Goal: Check status: Check status

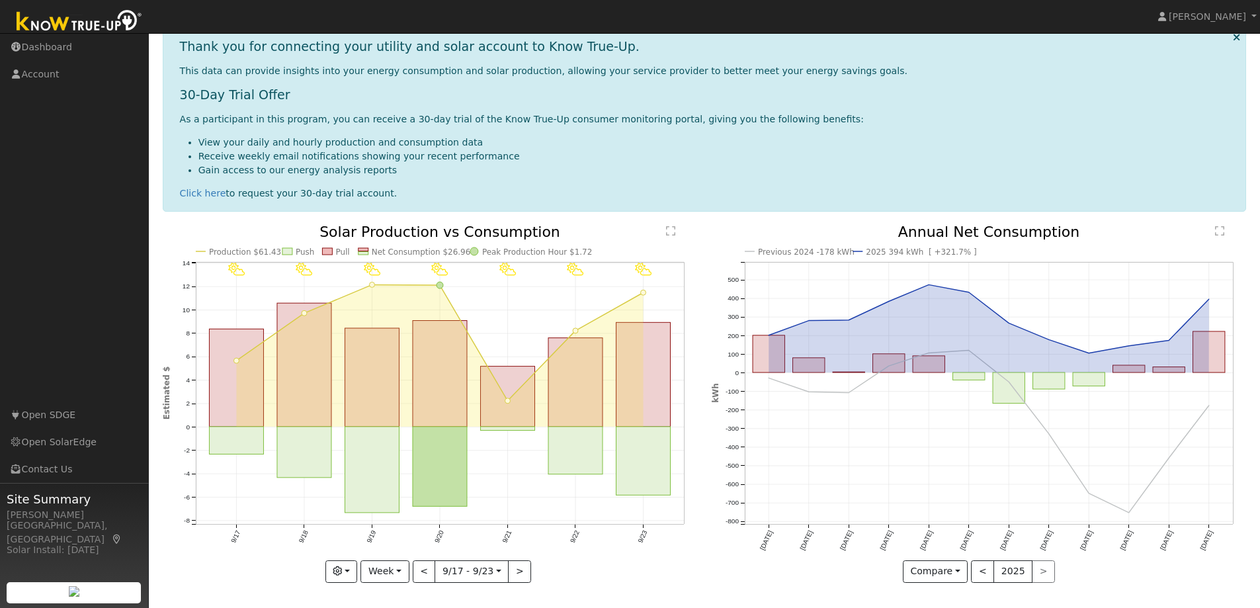
scroll to position [132, 0]
click at [401, 571] on button "Week" at bounding box center [384, 571] width 48 height 22
click at [388, 470] on link "Day" at bounding box center [407, 469] width 92 height 19
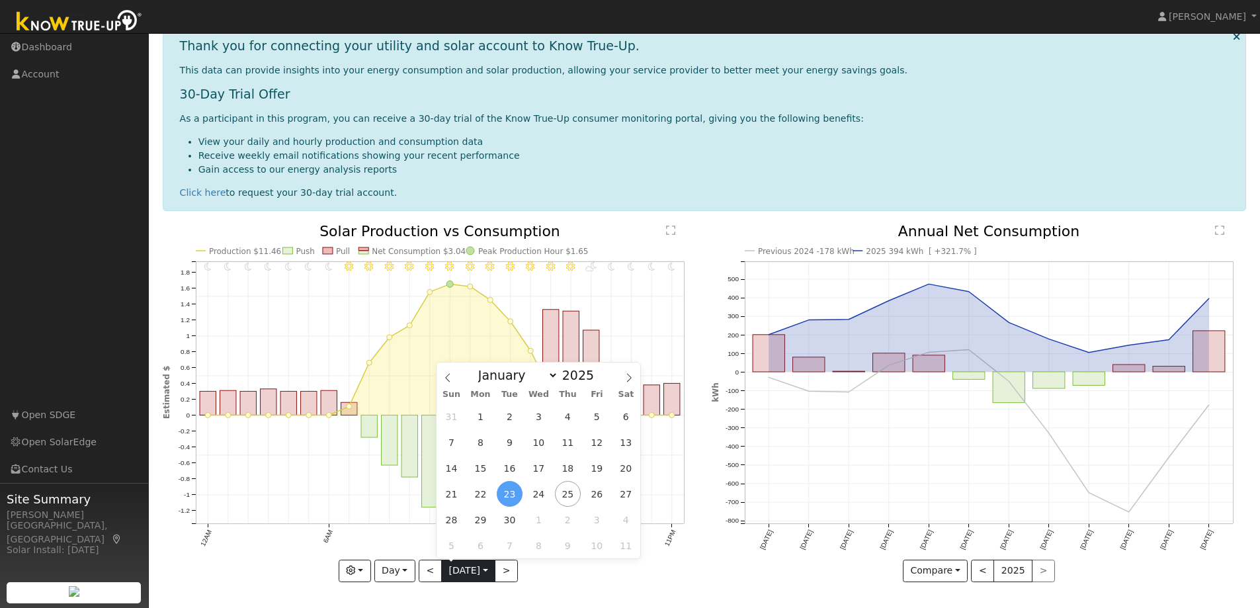
click at [488, 571] on input "[DATE]" at bounding box center [468, 570] width 53 height 21
click at [562, 491] on span "25" at bounding box center [568, 494] width 26 height 26
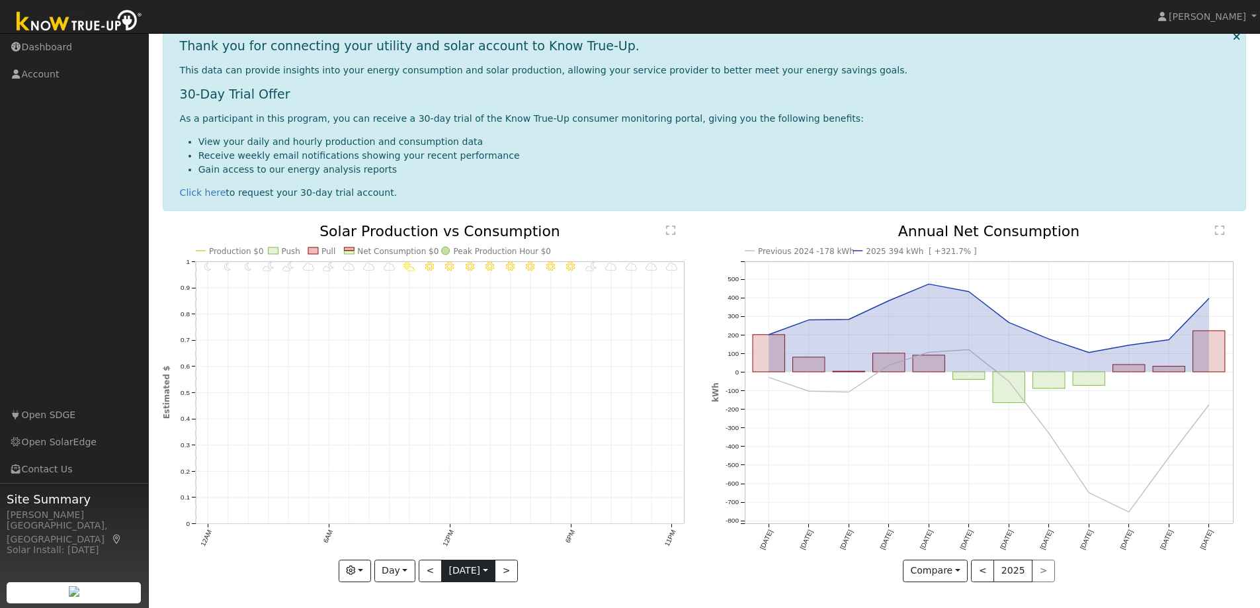
click at [483, 568] on input "2025-09-25" at bounding box center [468, 570] width 53 height 21
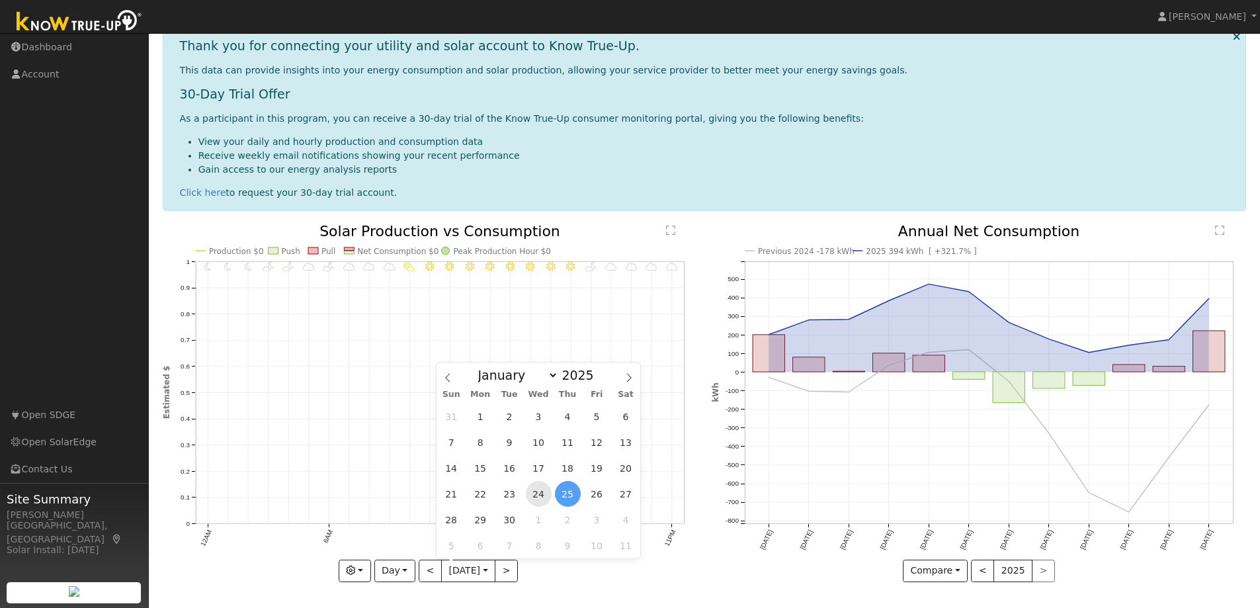
click at [539, 497] on span "24" at bounding box center [539, 494] width 26 height 26
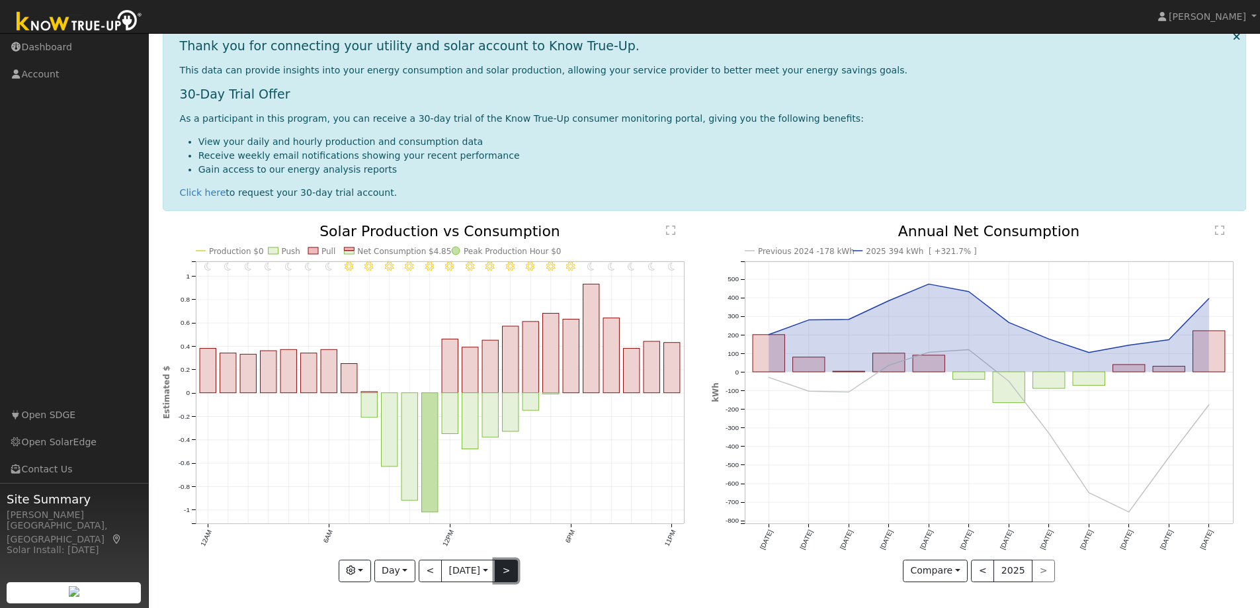
click at [512, 570] on button ">" at bounding box center [506, 571] width 23 height 22
type input "2025-09-25"
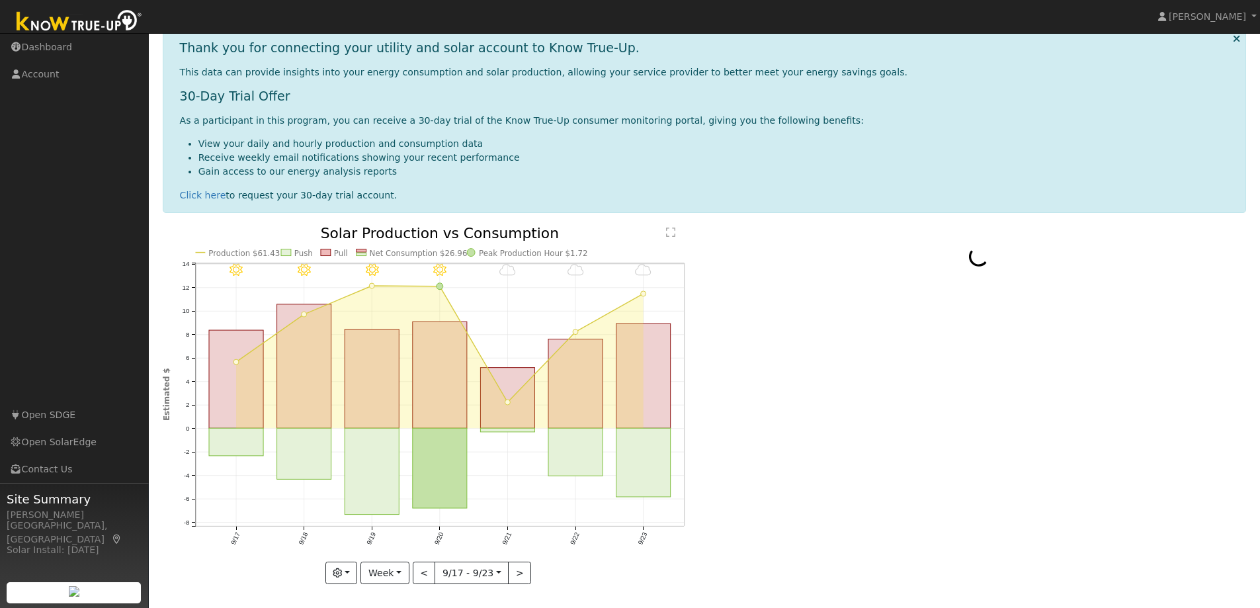
scroll to position [62, 0]
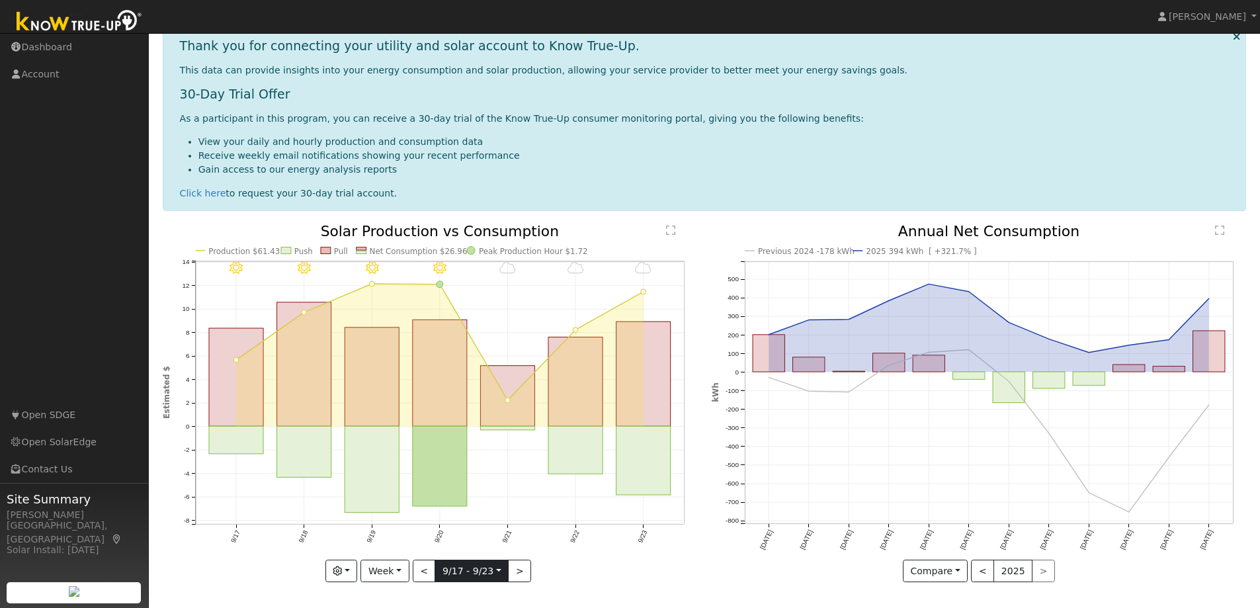
click at [491, 568] on input "[DATE]" at bounding box center [471, 570] width 73 height 21
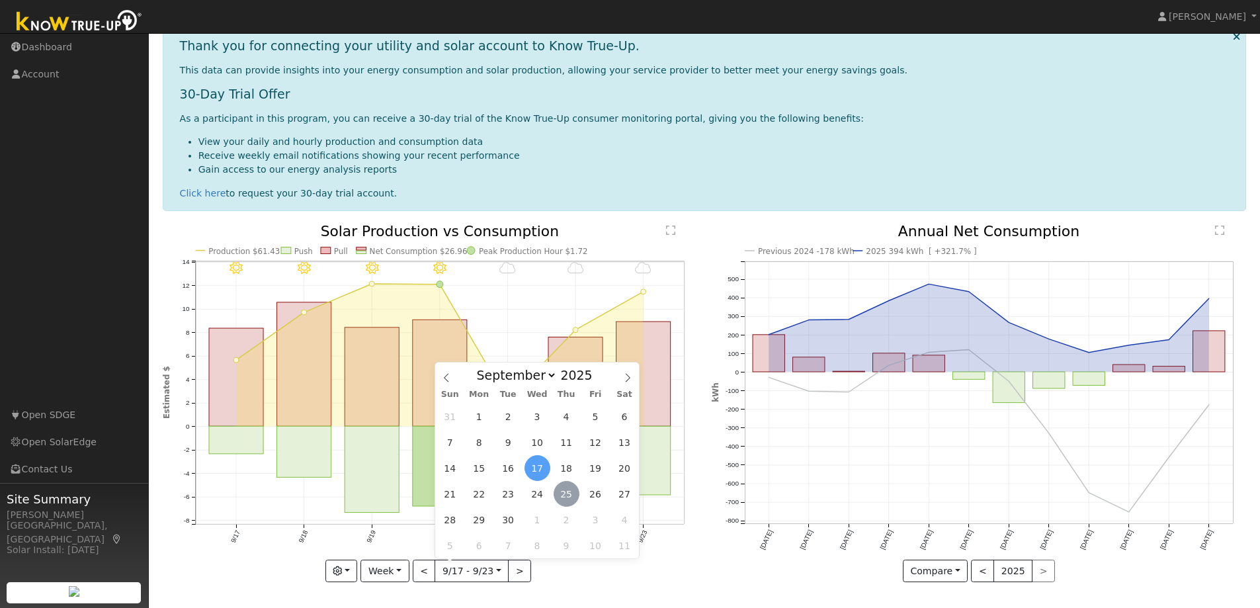
click at [566, 491] on span "25" at bounding box center [567, 494] width 26 height 26
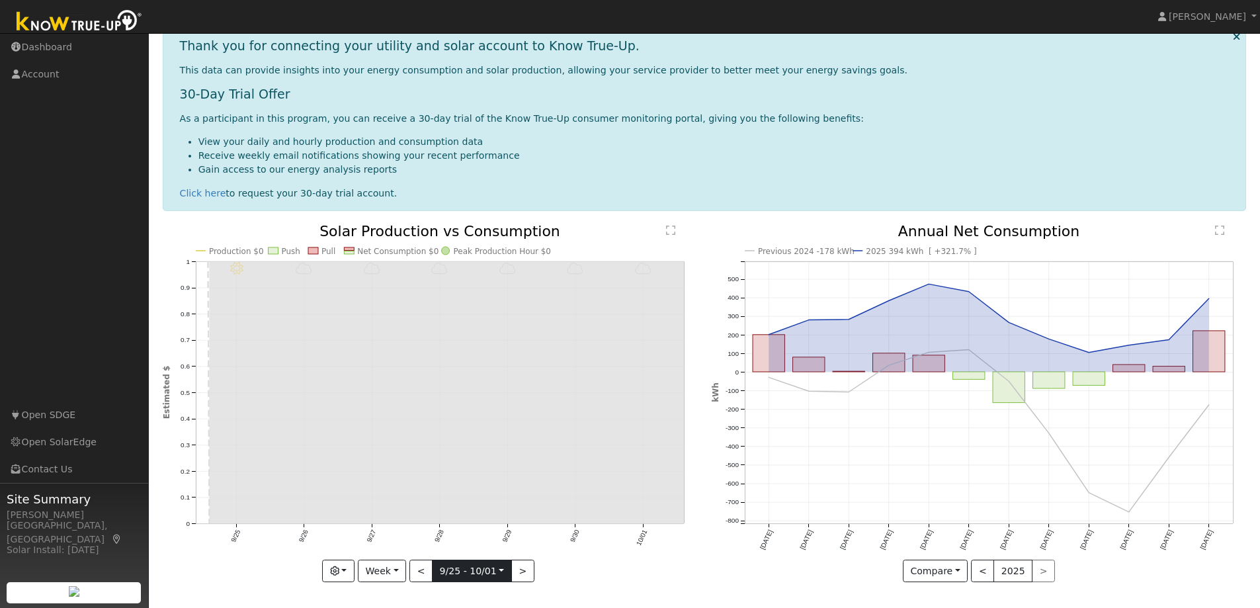
click at [499, 569] on input "[DATE]" at bounding box center [472, 570] width 79 height 21
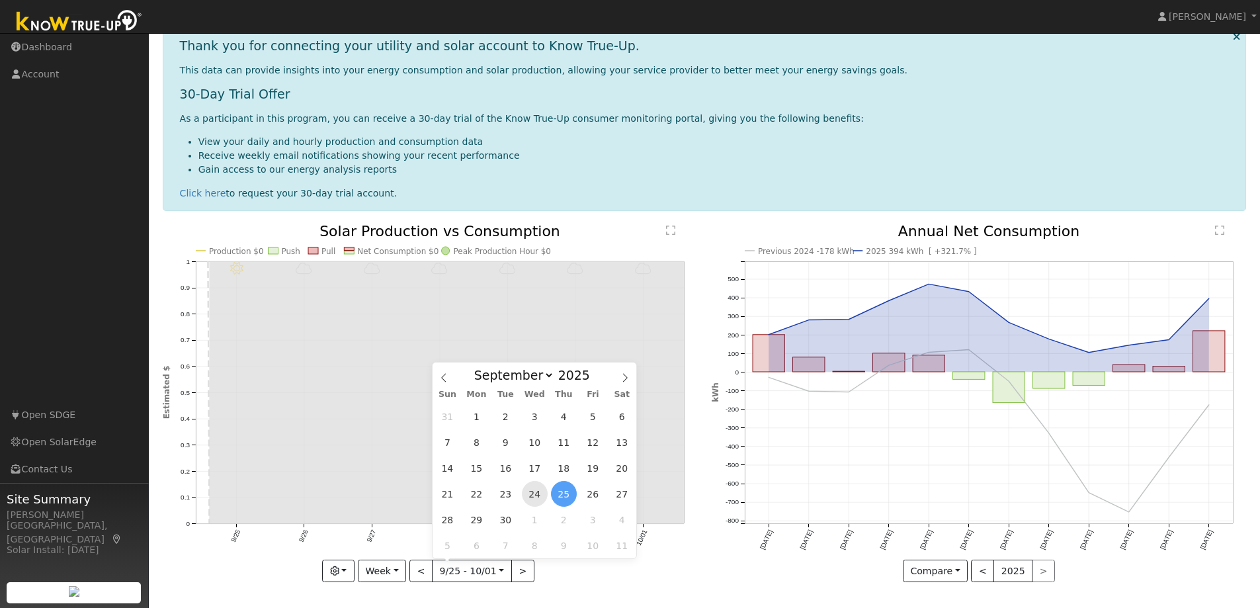
click at [533, 496] on span "24" at bounding box center [535, 494] width 26 height 26
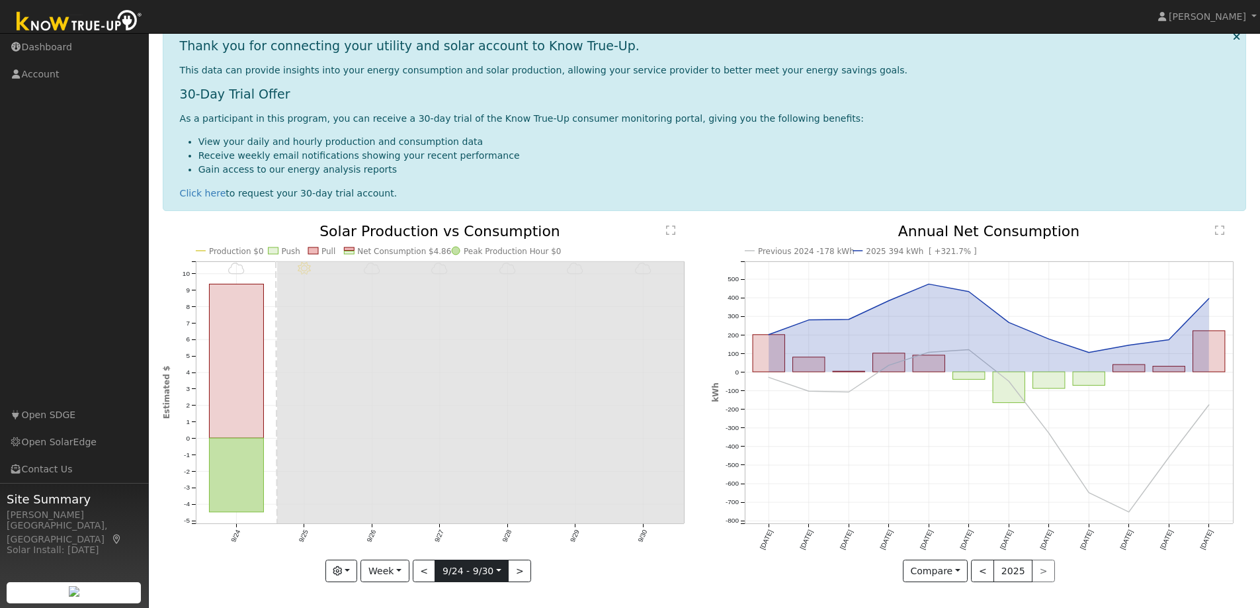
click at [495, 565] on input "[DATE]" at bounding box center [471, 570] width 73 height 21
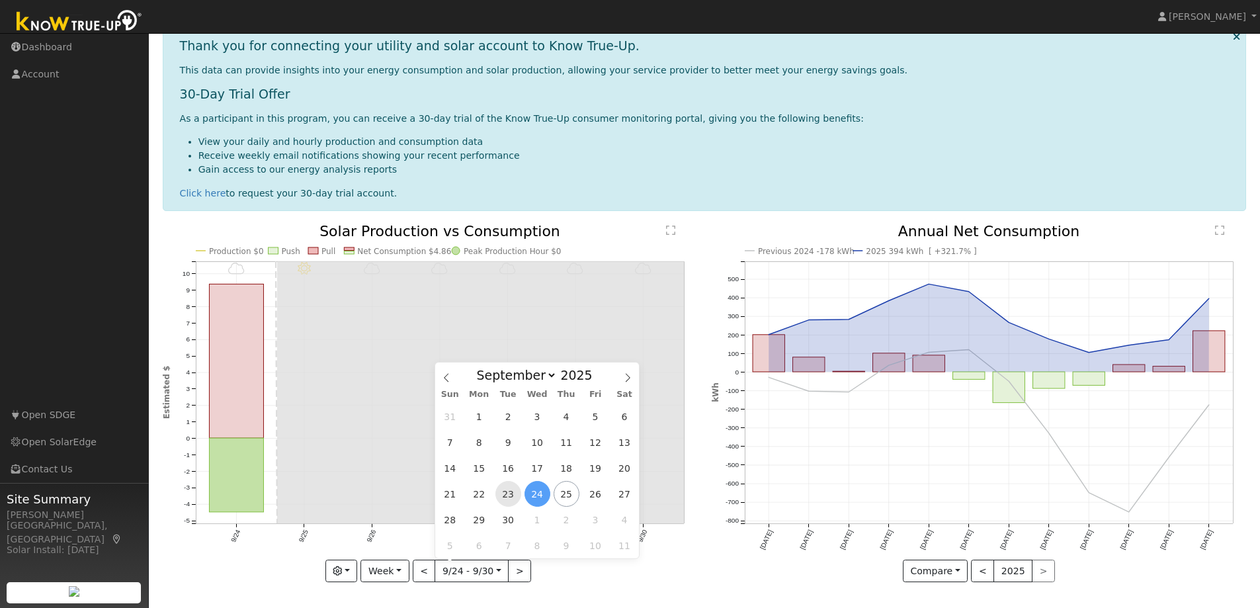
click at [507, 494] on span "23" at bounding box center [508, 494] width 26 height 26
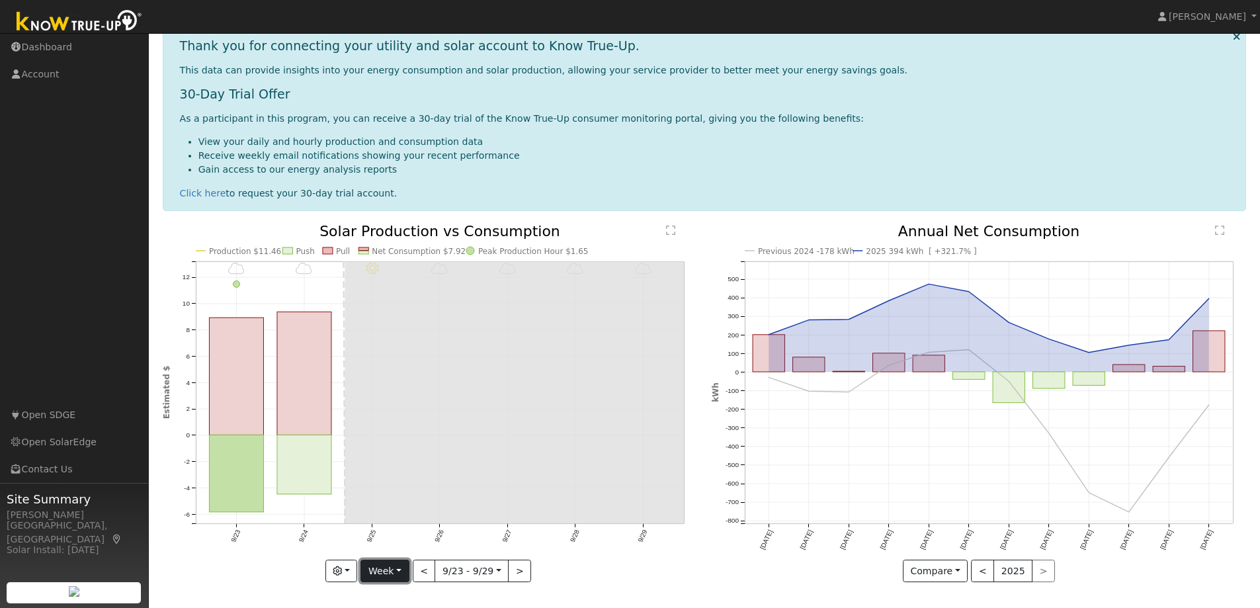
click at [400, 572] on button "Week" at bounding box center [384, 571] width 48 height 22
click at [411, 474] on link "Day" at bounding box center [407, 469] width 92 height 19
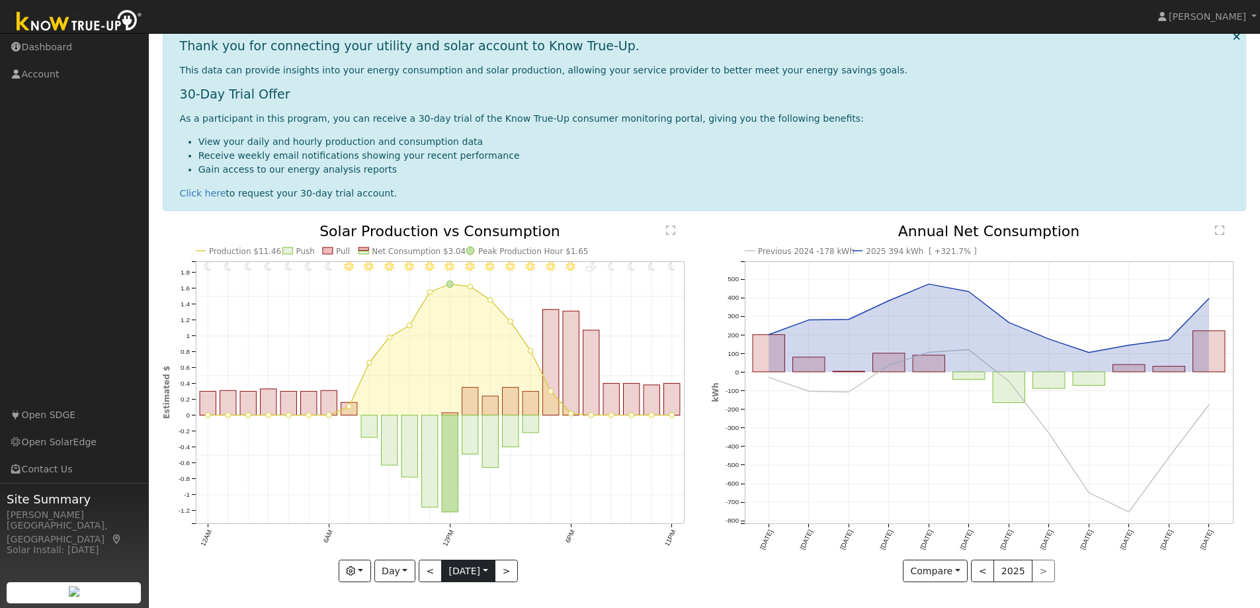
click at [494, 569] on input "[DATE]" at bounding box center [468, 570] width 53 height 21
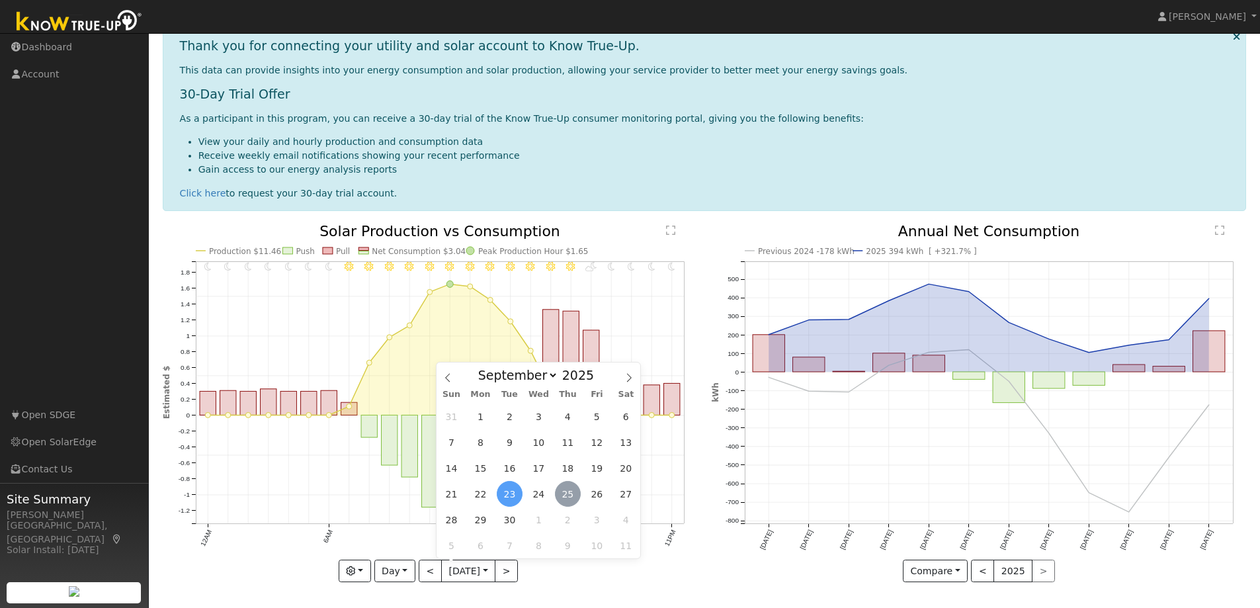
click at [558, 496] on span "25" at bounding box center [568, 494] width 26 height 26
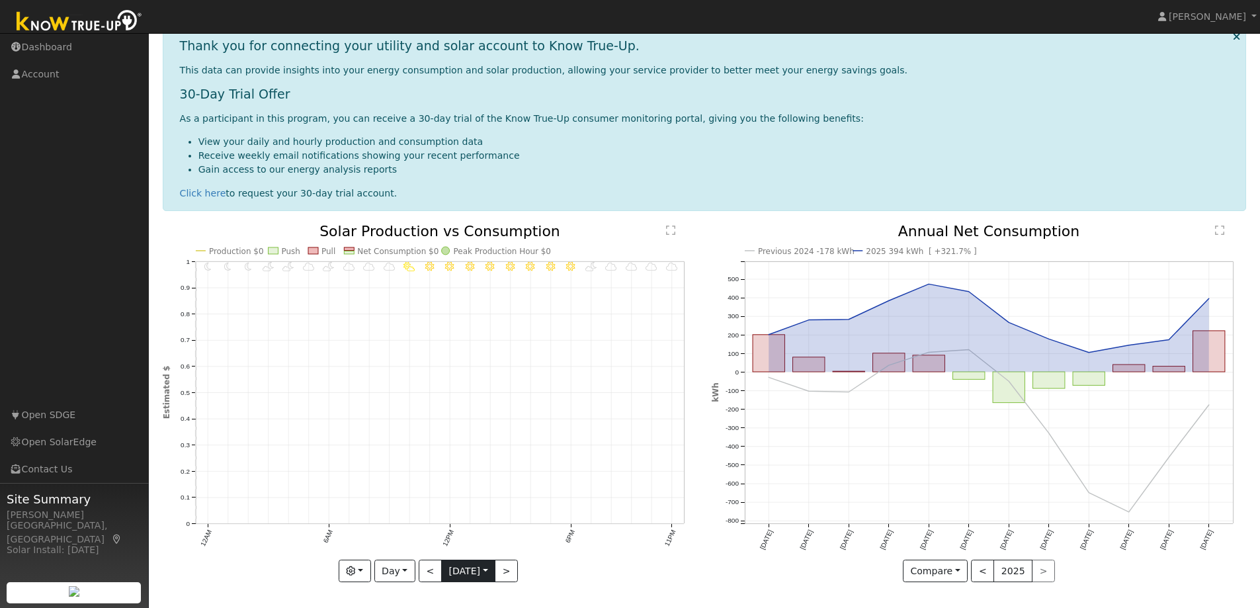
click at [489, 573] on input "[DATE]" at bounding box center [468, 570] width 53 height 21
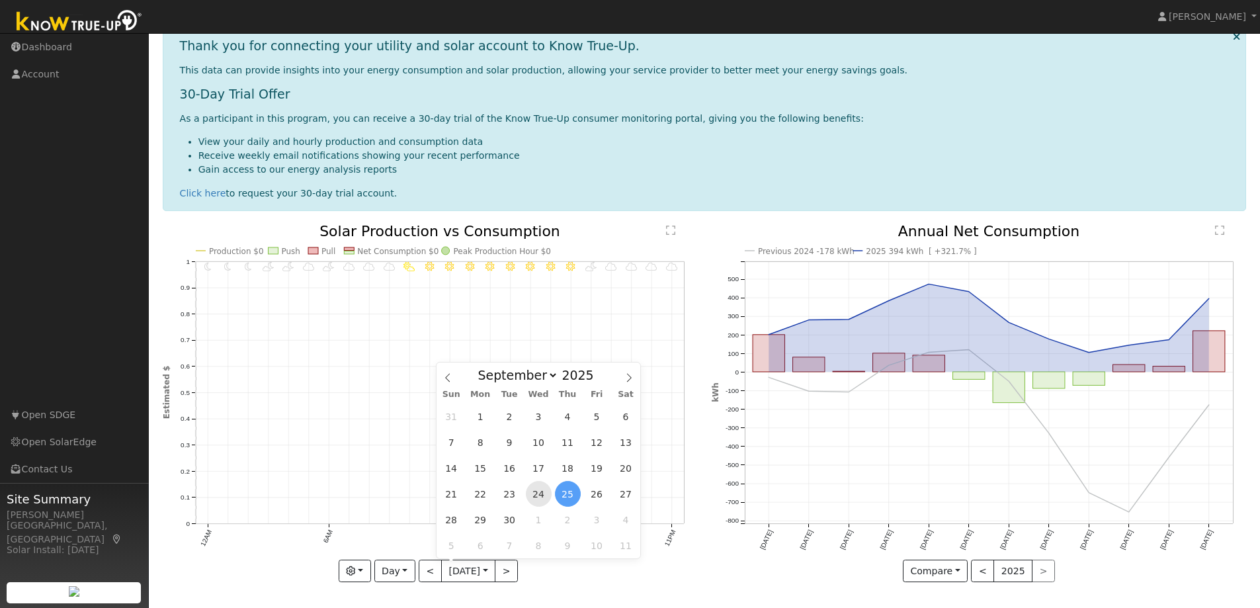
click at [532, 493] on span "24" at bounding box center [539, 494] width 26 height 26
type input "[DATE]"
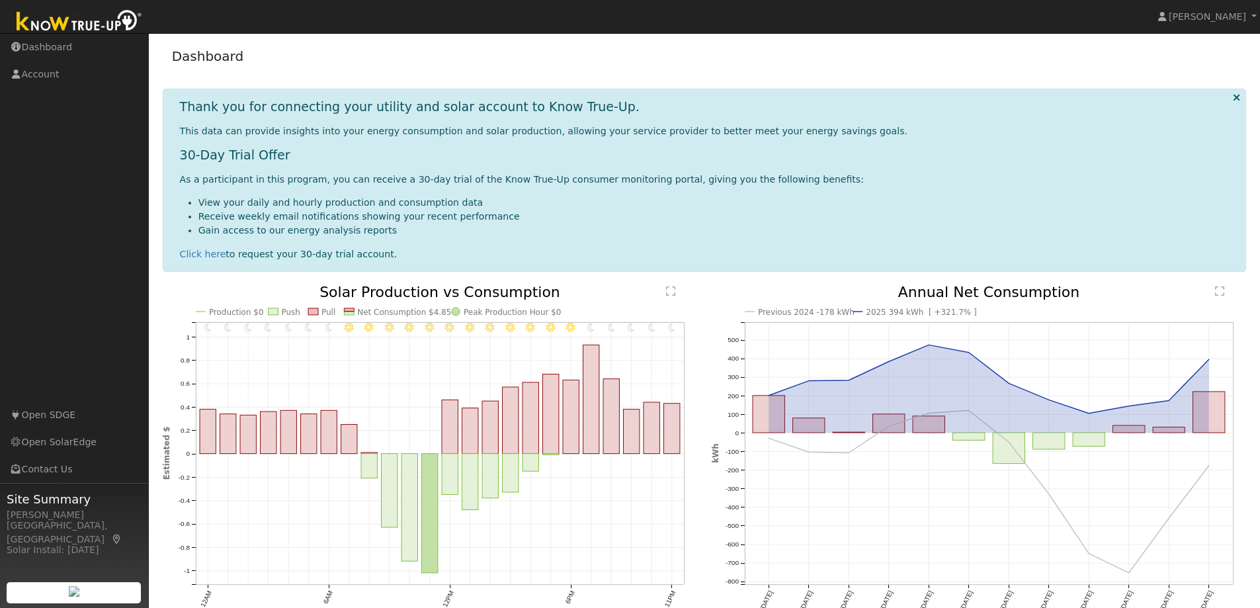
scroll to position [0, 0]
click at [55, 44] on link "Dashboard" at bounding box center [74, 47] width 149 height 27
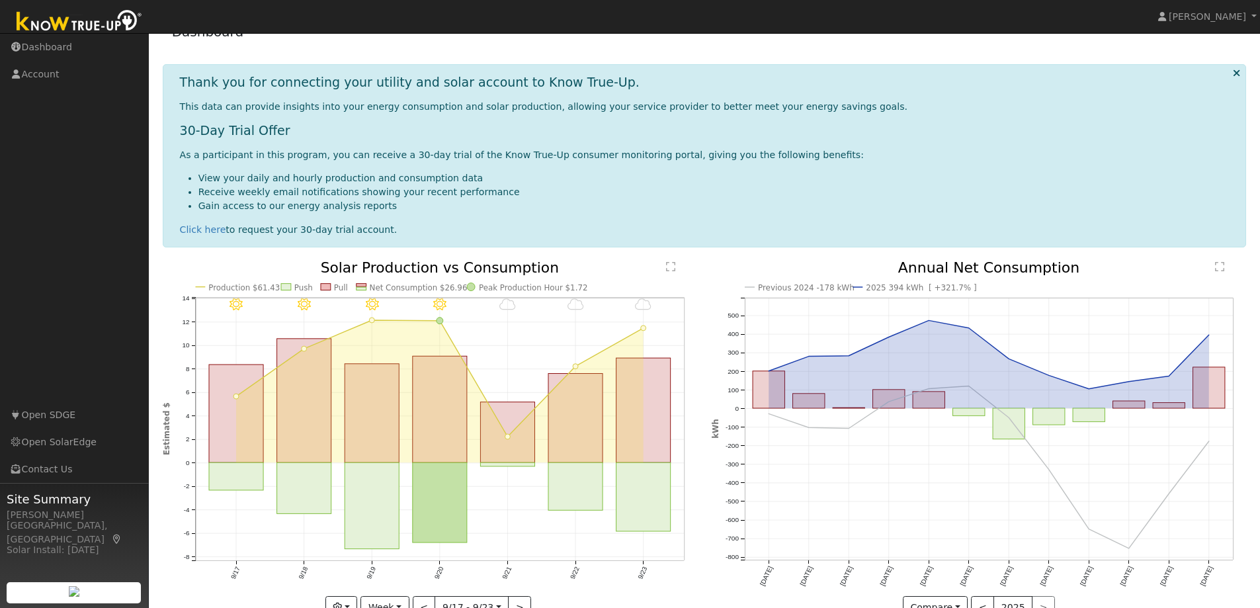
scroll to position [62, 0]
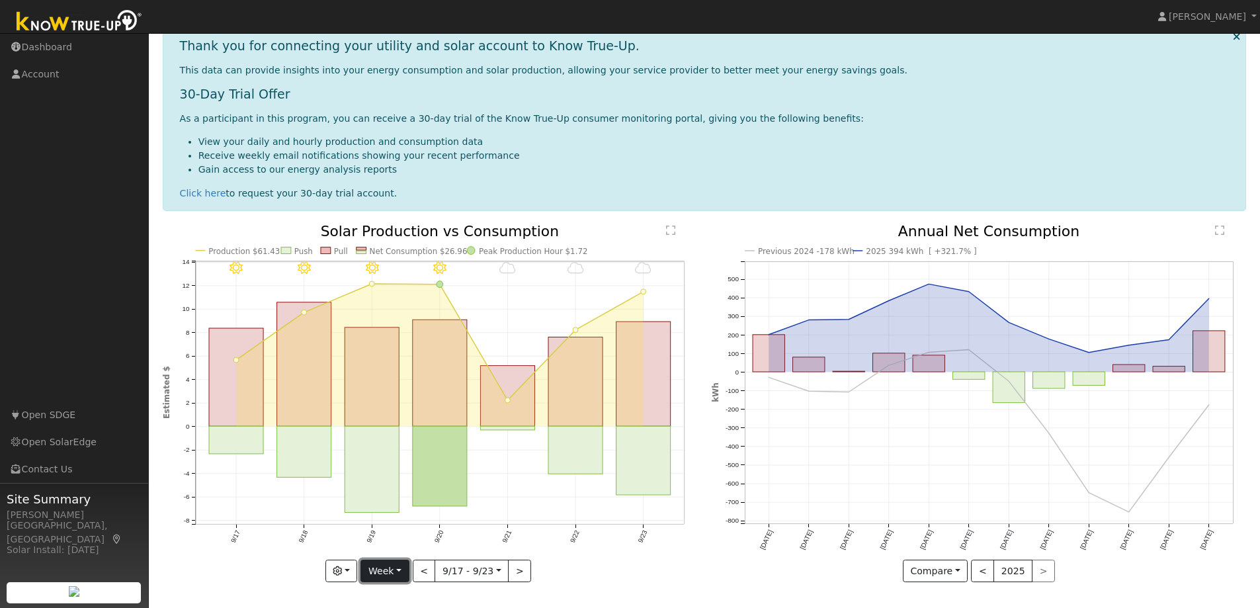
click at [402, 566] on button "Week" at bounding box center [384, 571] width 48 height 22
click at [413, 466] on link "Day" at bounding box center [407, 469] width 92 height 19
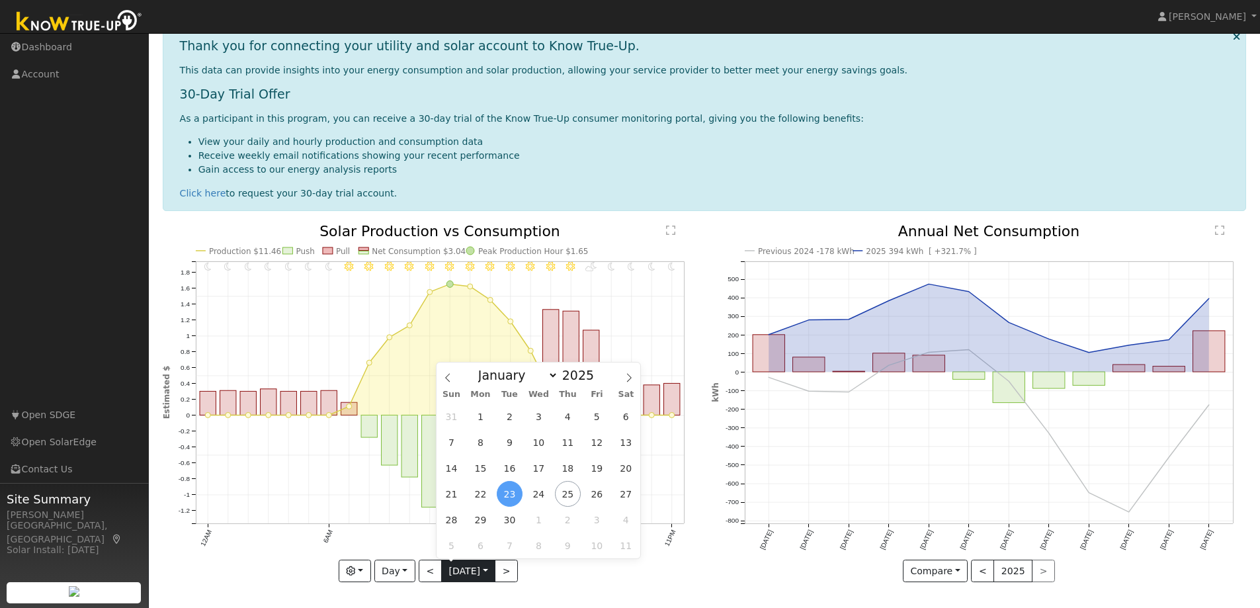
click at [487, 566] on input "[DATE]" at bounding box center [468, 570] width 53 height 21
click at [542, 493] on span "24" at bounding box center [539, 494] width 26 height 26
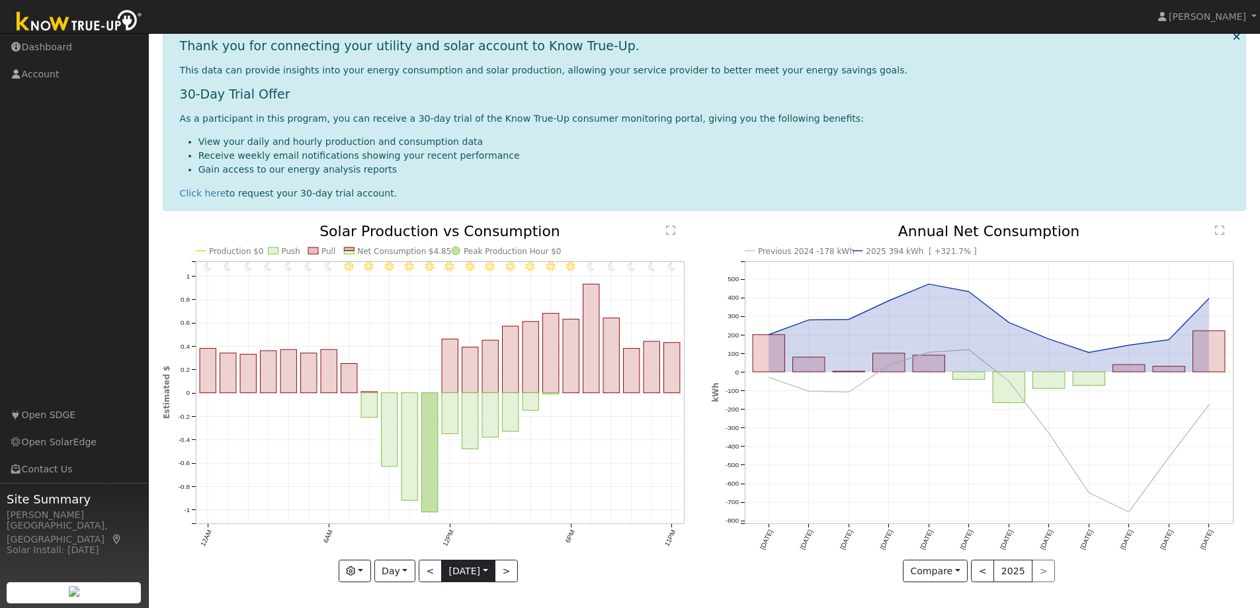
click at [487, 568] on input "[DATE]" at bounding box center [468, 570] width 53 height 21
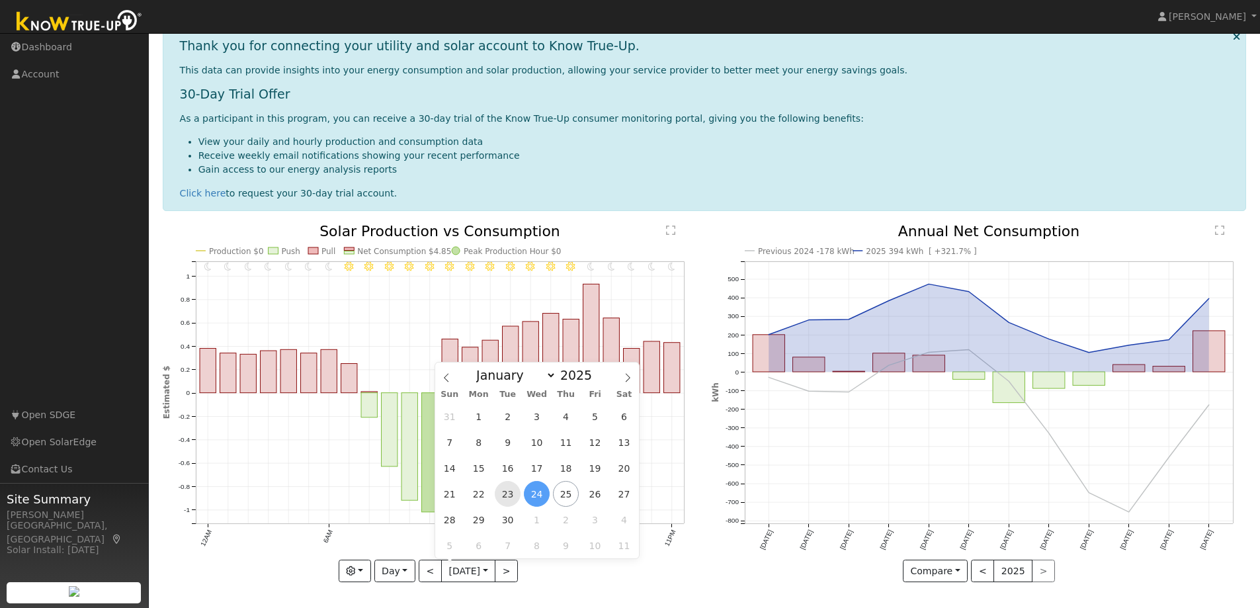
click at [513, 497] on span "23" at bounding box center [508, 494] width 26 height 26
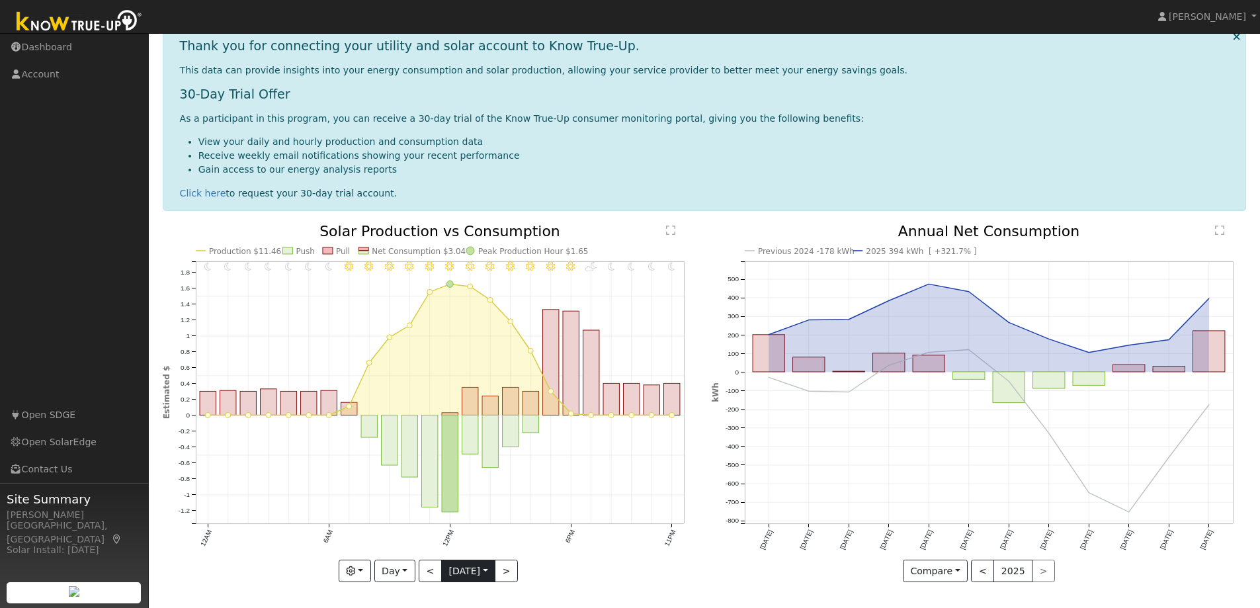
click at [486, 569] on input "[DATE]" at bounding box center [468, 570] width 53 height 21
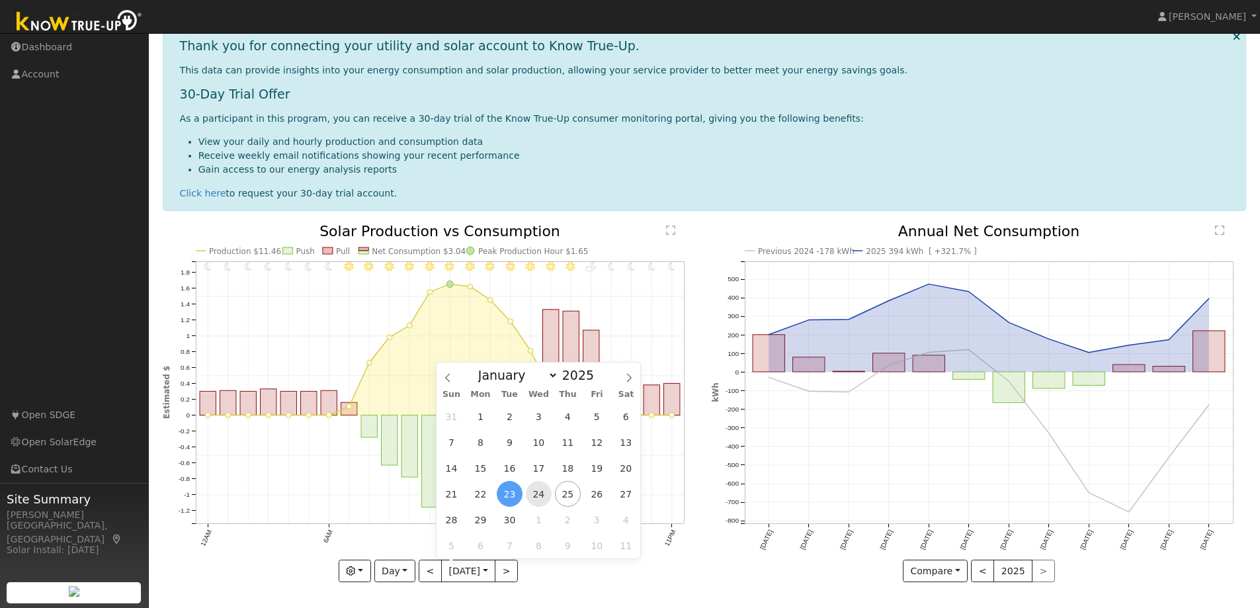
click at [538, 495] on span "24" at bounding box center [539, 494] width 26 height 26
type input "[DATE]"
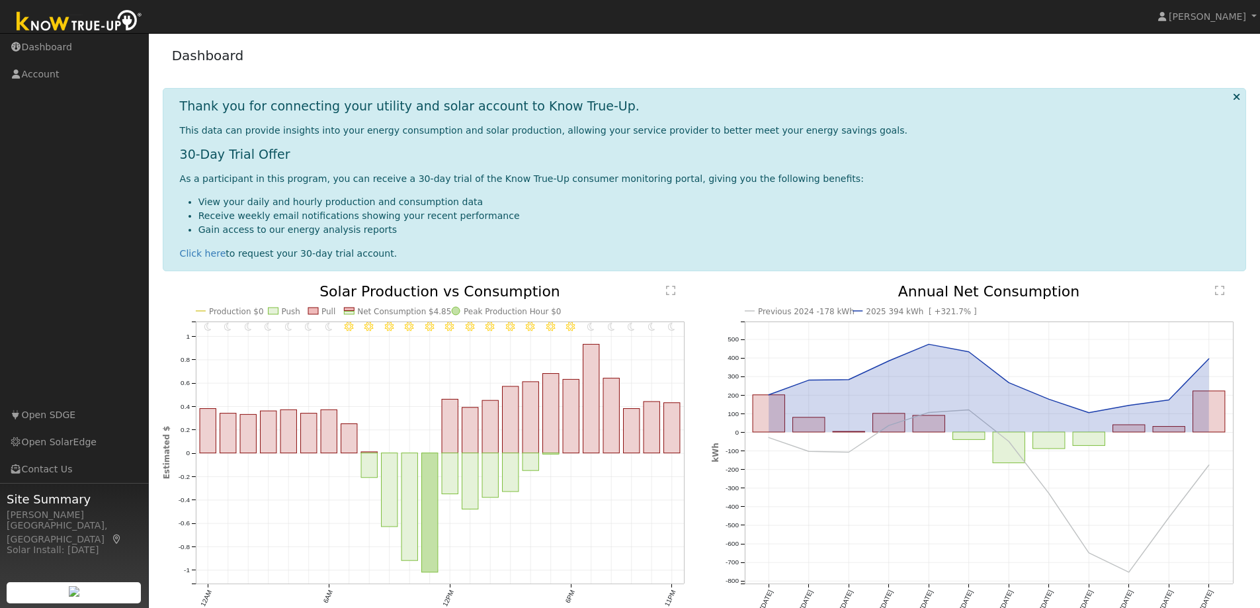
scroll to position [0, 0]
click at [30, 46] on link "Dashboard" at bounding box center [74, 47] width 149 height 27
